Goal: Task Accomplishment & Management: Manage account settings

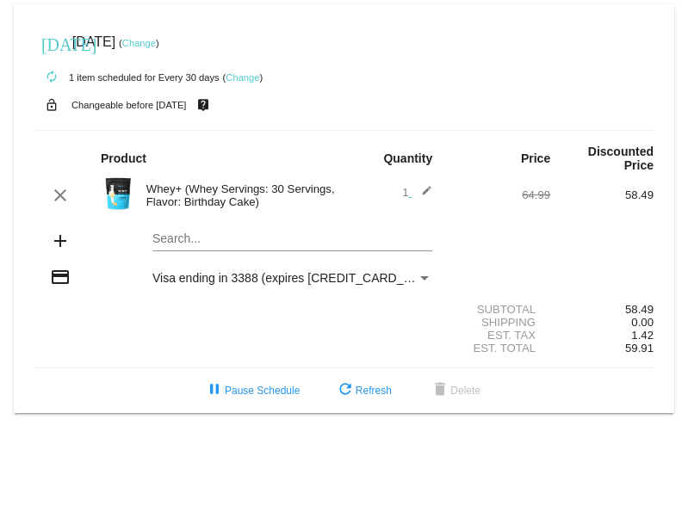
click at [156, 42] on link "Change" at bounding box center [139, 43] width 34 height 10
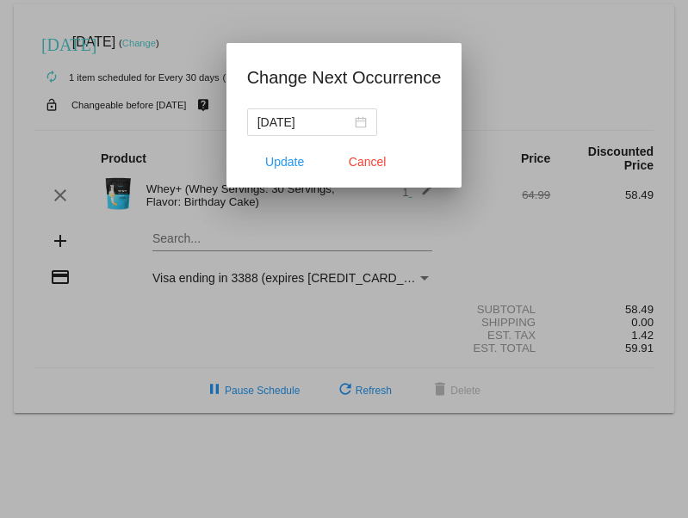
click at [364, 121] on div "[DATE]" at bounding box center [312, 122] width 109 height 19
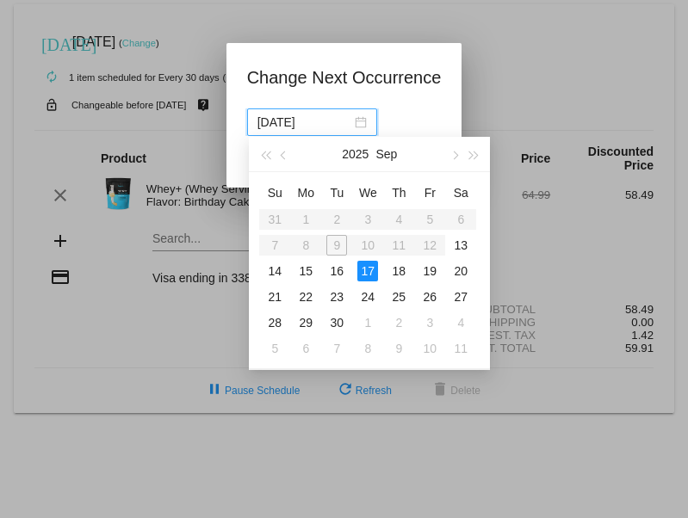
click at [431, 276] on div "19" at bounding box center [429, 271] width 21 height 21
type input "[DATE]"
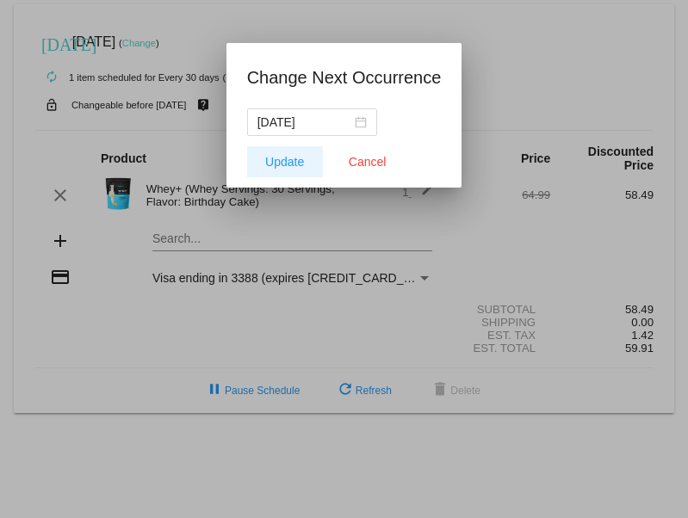
click at [287, 164] on span "Update" at bounding box center [284, 162] width 39 height 14
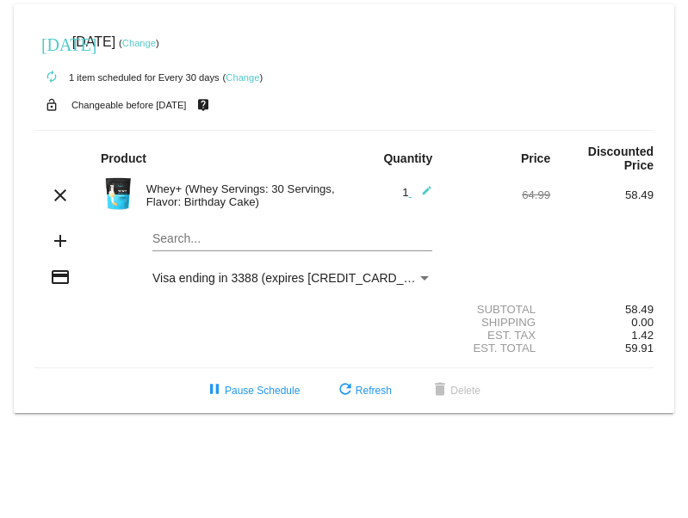
click at [253, 81] on link "Change" at bounding box center [243, 77] width 34 height 10
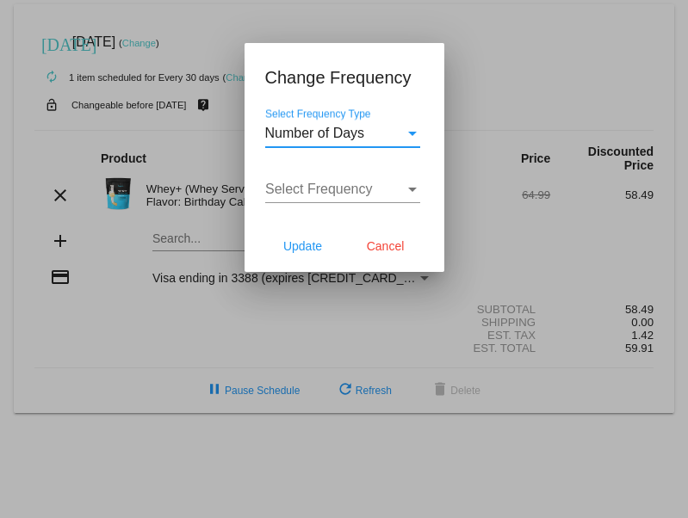
click at [408, 130] on div "Select Frequency Type" at bounding box center [413, 134] width 16 height 16
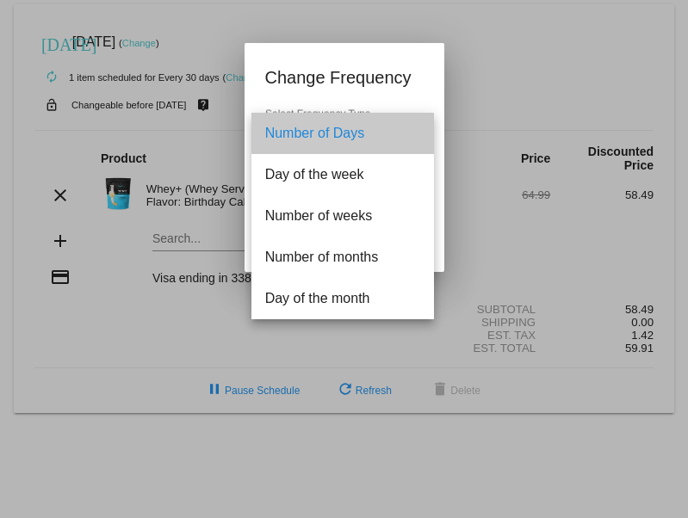
click at [408, 130] on span "Number of Days" at bounding box center [342, 133] width 155 height 41
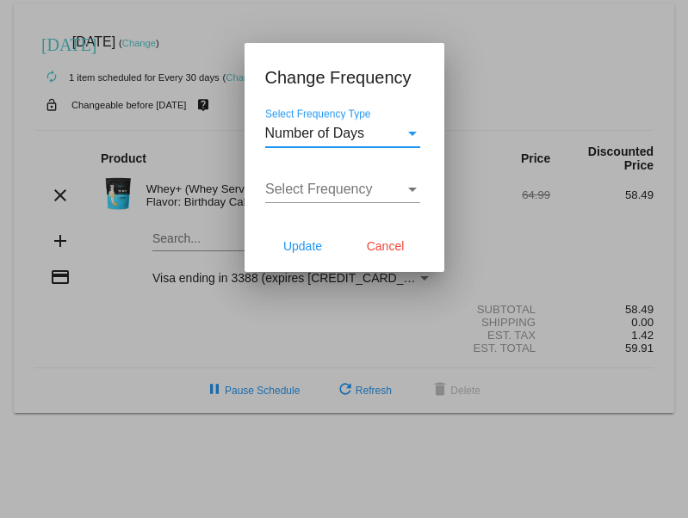
click at [389, 249] on span "Cancel" at bounding box center [386, 246] width 38 height 14
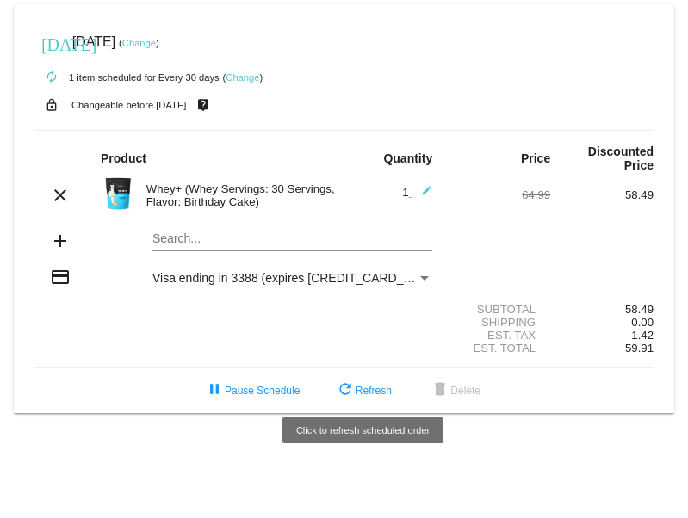
click at [372, 385] on span "refresh Refresh" at bounding box center [363, 391] width 57 height 12
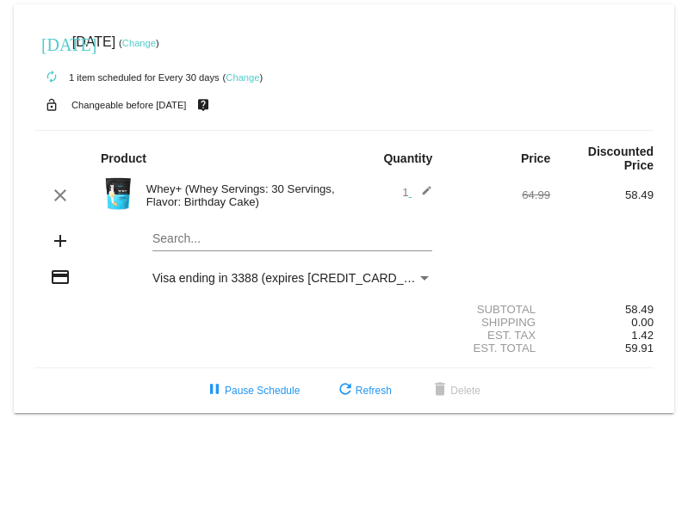
click at [156, 47] on link "Change" at bounding box center [139, 43] width 34 height 10
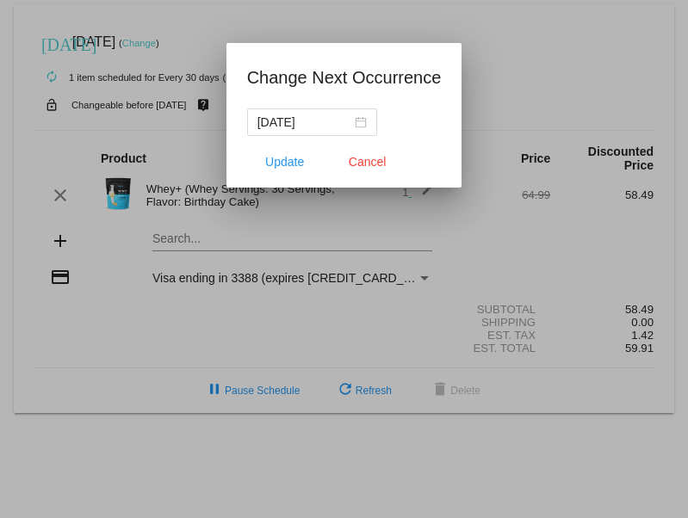
click at [362, 120] on div "[DATE]" at bounding box center [312, 122] width 109 height 19
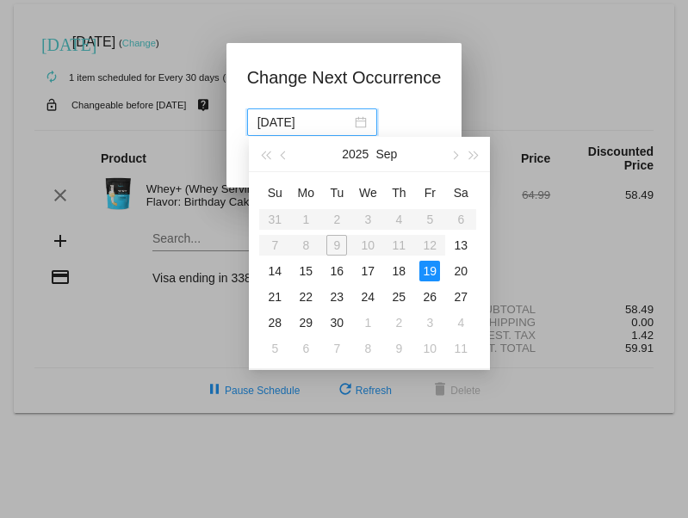
click at [434, 273] on div "19" at bounding box center [429, 271] width 21 height 21
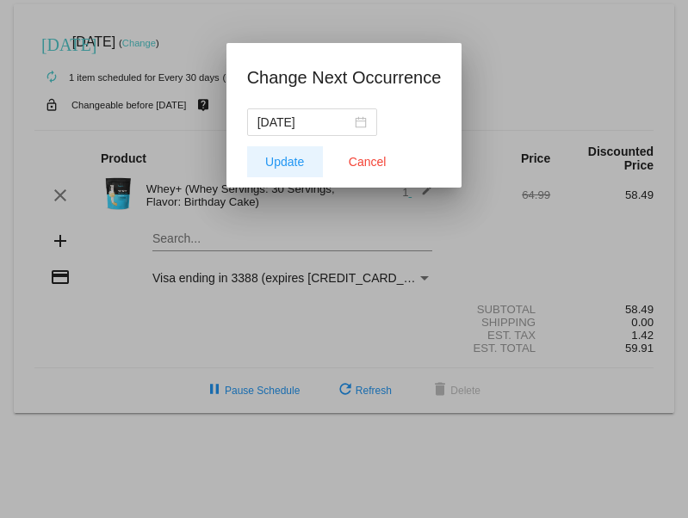
click at [291, 164] on span "Update" at bounding box center [284, 162] width 39 height 14
